Goal: Transaction & Acquisition: Purchase product/service

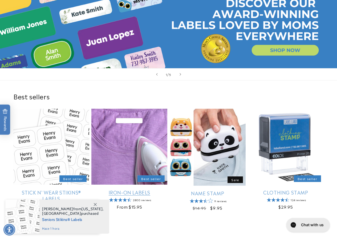
scroll to position [80, 0]
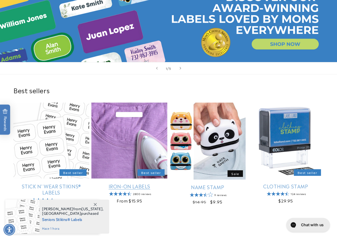
click at [138, 183] on link "Iron-On Labels" at bounding box center [129, 186] width 76 height 6
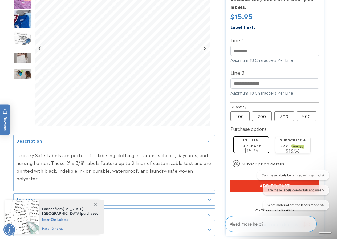
scroll to position [160, 0]
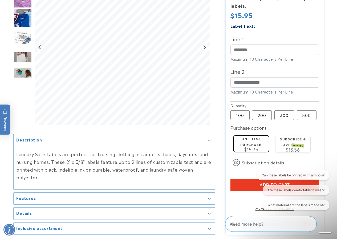
click at [237, 184] on button "Add to cart" at bounding box center [275, 185] width 89 height 12
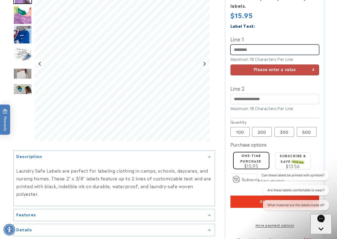
click at [256, 51] on input "Line 1" at bounding box center [275, 50] width 89 height 10
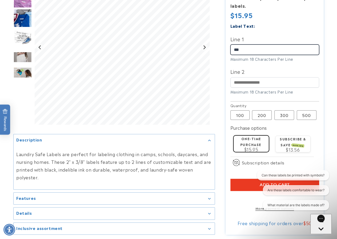
type input "***"
drag, startPoint x: 233, startPoint y: 187, endPoint x: 254, endPoint y: 76, distance: 113.0
click at [233, 187] on button "Add to cart" at bounding box center [275, 185] width 89 height 12
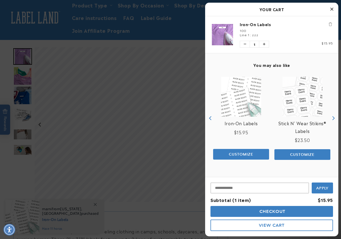
scroll to position [27, 0]
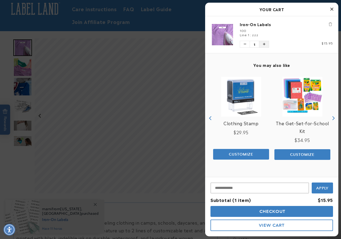
click at [262, 44] on button "Increase quantity of Iron-On Labels" at bounding box center [265, 44] width 10 height 6
click at [269, 213] on span "Checkout" at bounding box center [271, 211] width 27 height 5
